Goal: Find specific page/section: Find specific page/section

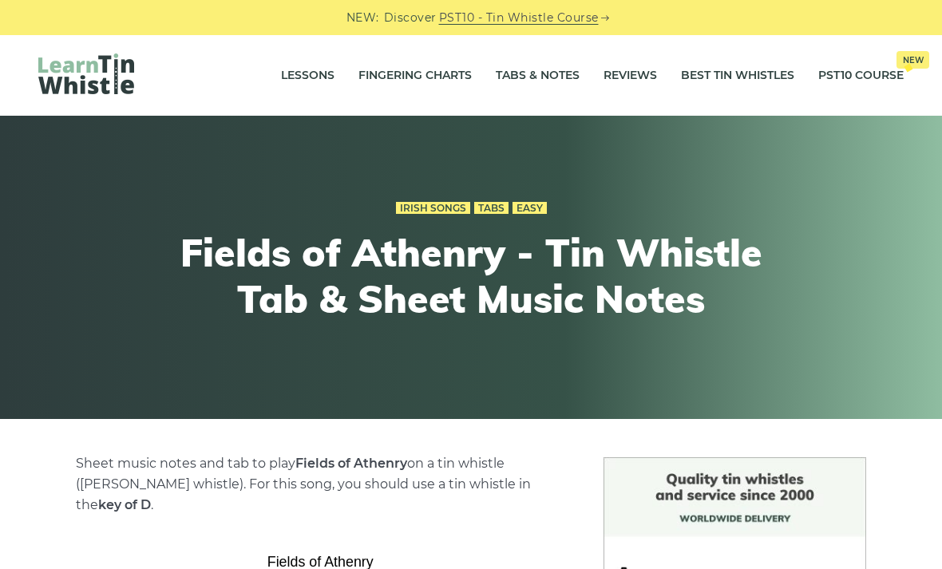
click at [535, 61] on link "Tabs & Notes" at bounding box center [538, 76] width 84 height 40
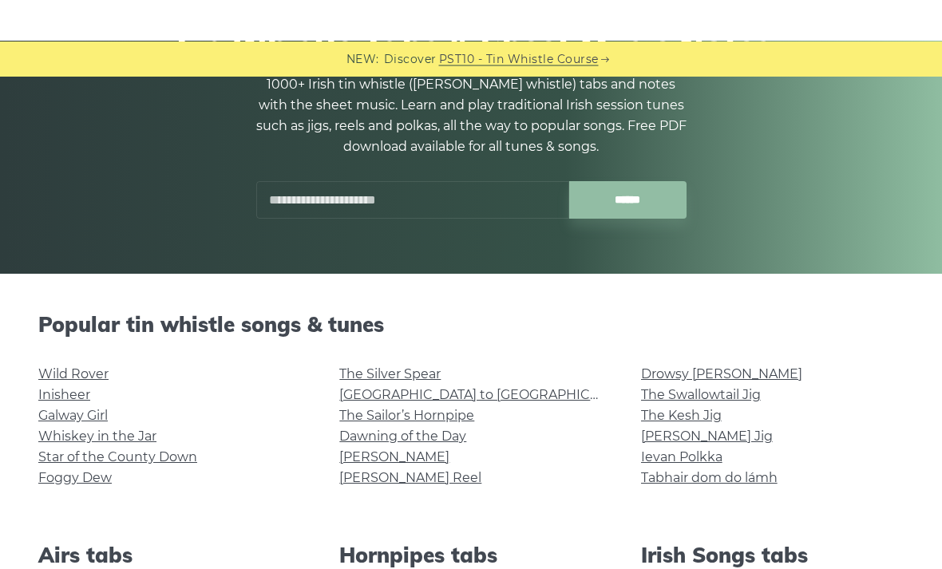
scroll to position [144, 0]
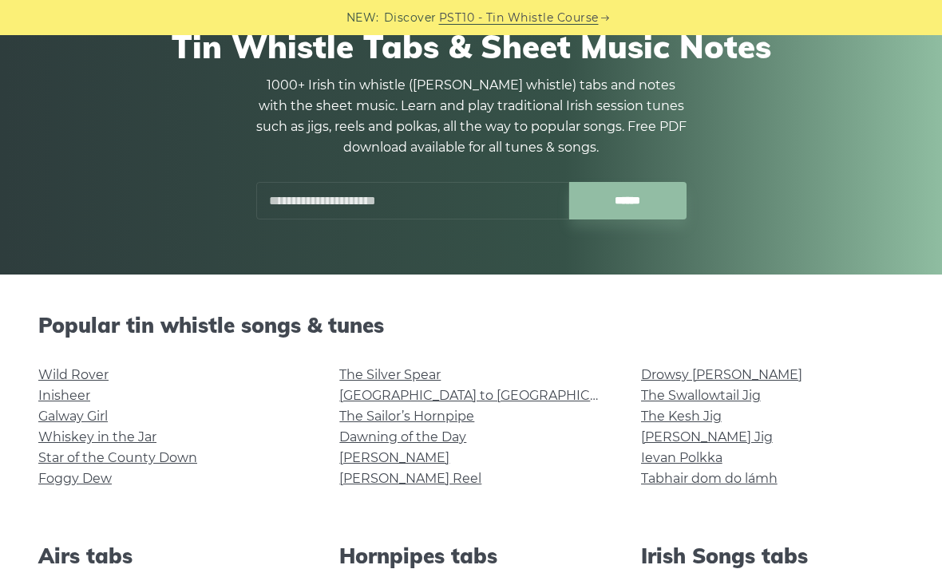
click at [423, 217] on input "text" at bounding box center [412, 201] width 313 height 38
click at [627, 200] on input "******" at bounding box center [627, 201] width 117 height 38
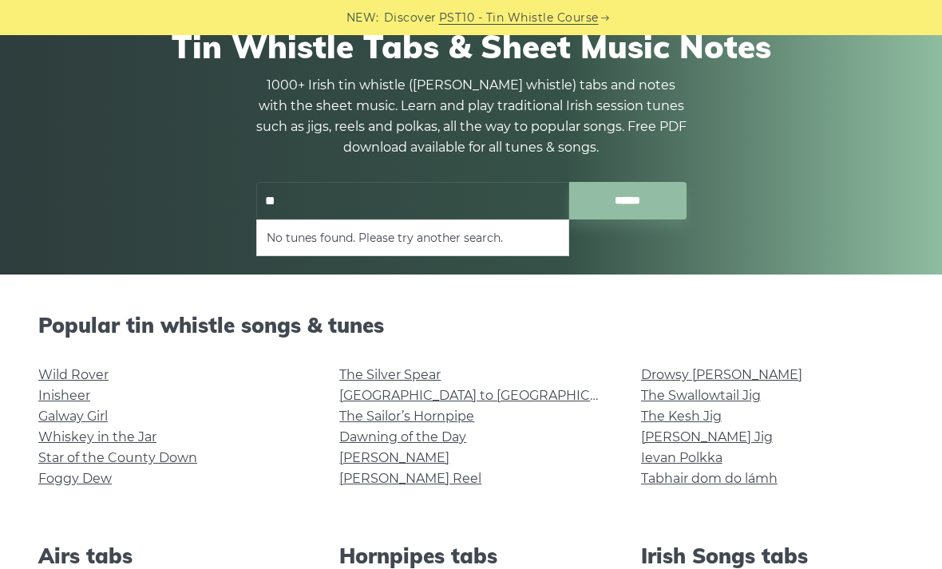
type input "*"
click at [627, 200] on input "******" at bounding box center [627, 201] width 117 height 38
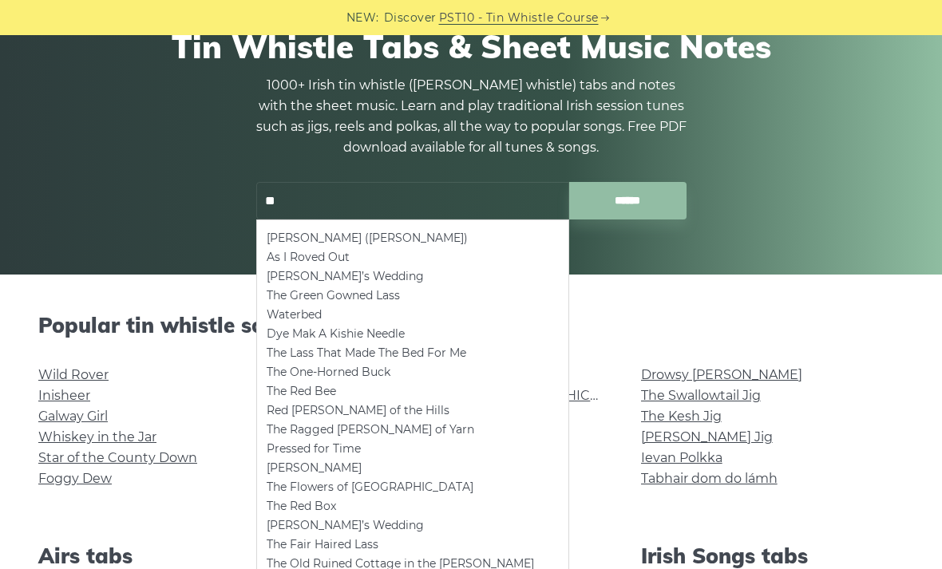
type input "*"
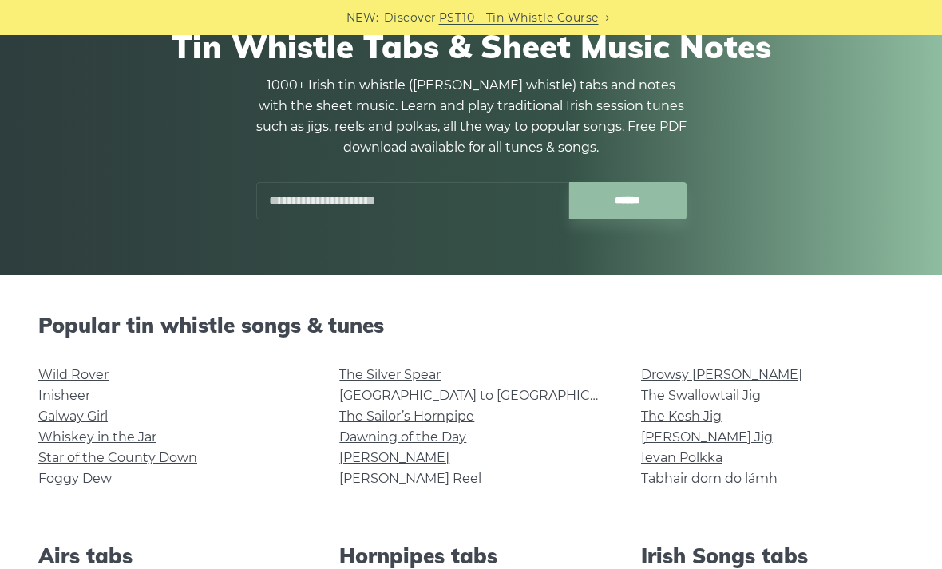
click at [433, 195] on input "text" at bounding box center [412, 201] width 313 height 38
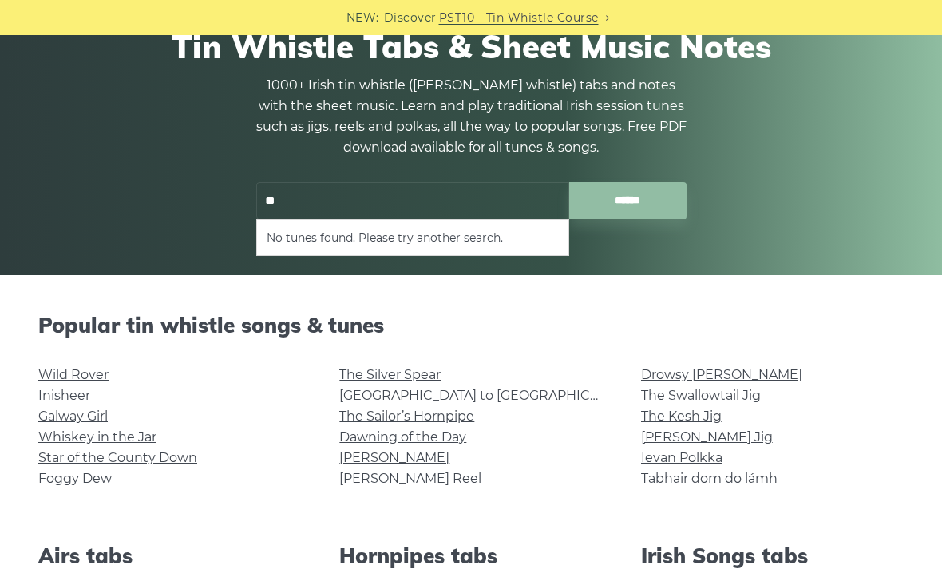
type input "*"
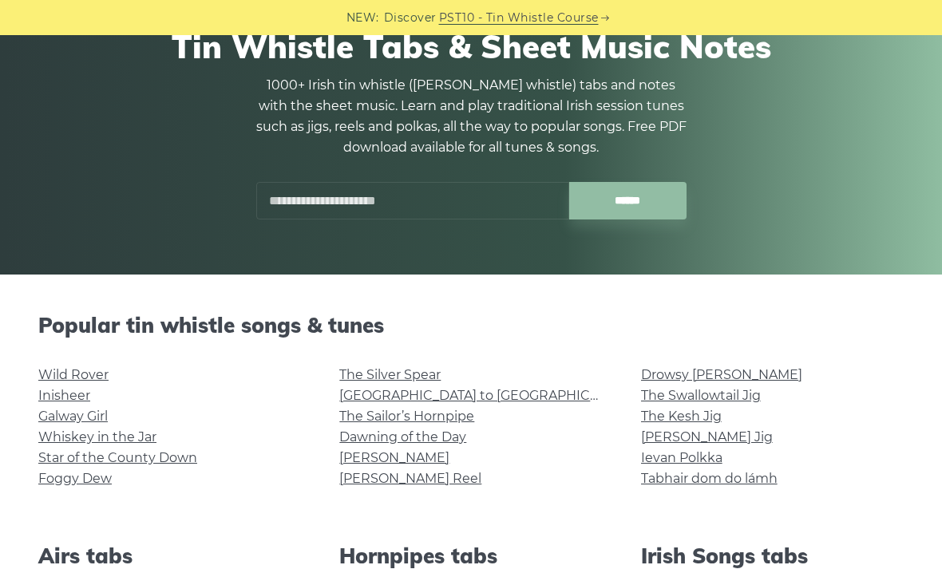
click at [55, 423] on link "Galway Girl" at bounding box center [72, 416] width 69 height 15
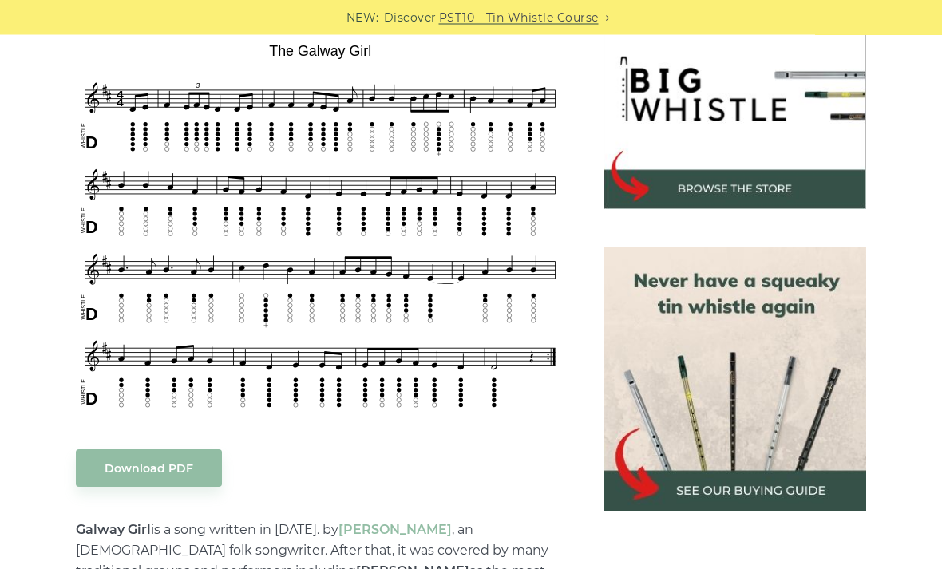
scroll to position [512, 0]
